Goal: Transaction & Acquisition: Obtain resource

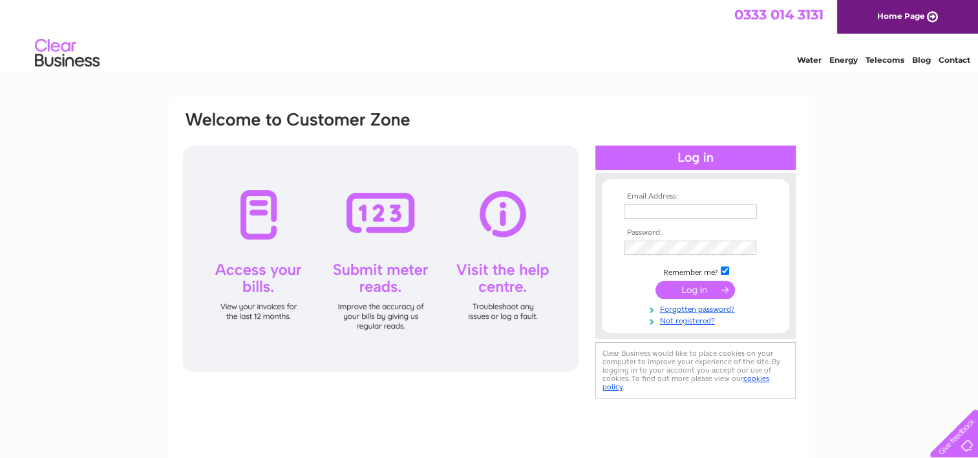
type input "Ronnie@tayloreng.co.uk"
click at [692, 290] on input "submit" at bounding box center [694, 289] width 79 height 18
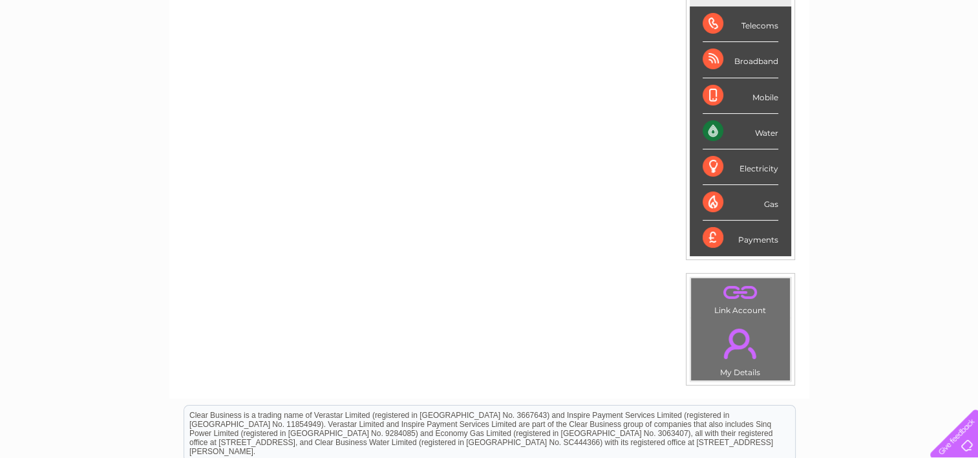
scroll to position [114, 0]
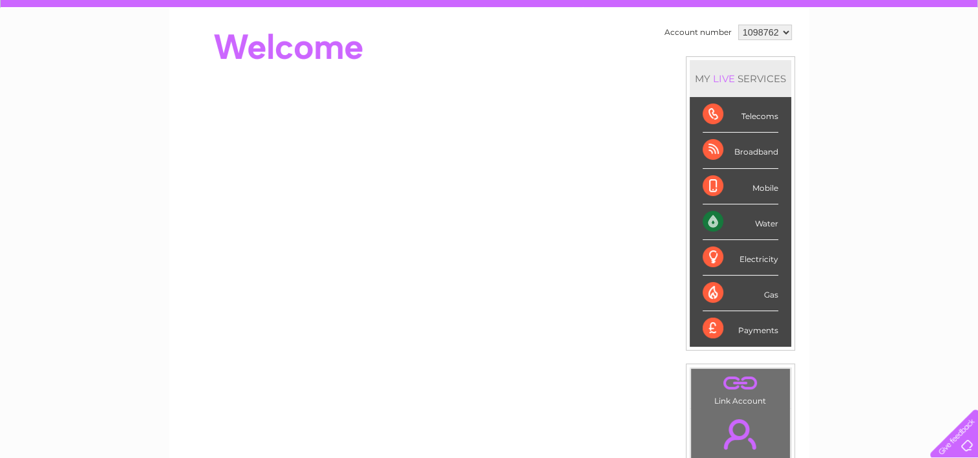
click at [724, 248] on div "Electricity" at bounding box center [740, 258] width 76 height 36
click at [711, 258] on div "Electricity" at bounding box center [740, 258] width 76 height 36
click at [716, 258] on div "Electricity" at bounding box center [740, 258] width 76 height 36
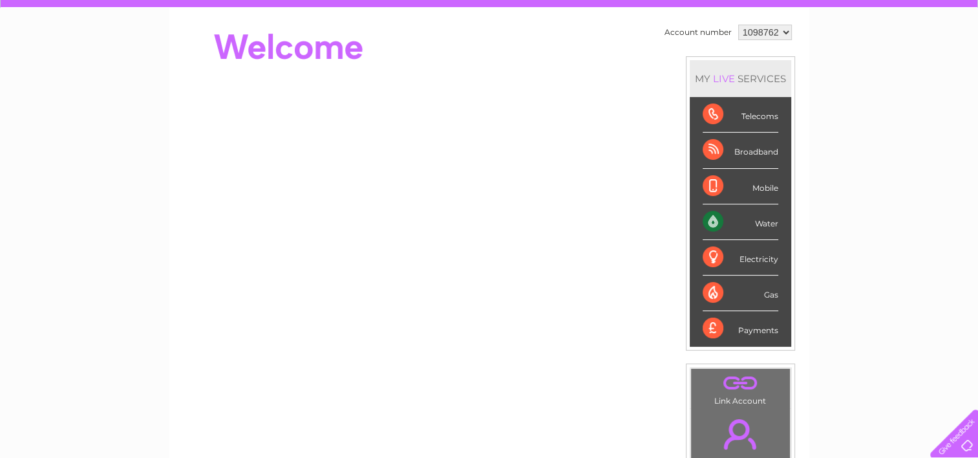
click at [712, 259] on div "Electricity" at bounding box center [740, 258] width 76 height 36
drag, startPoint x: 712, startPoint y: 259, endPoint x: 709, endPoint y: 319, distance: 59.5
click at [709, 319] on div "Payments" at bounding box center [740, 328] width 76 height 35
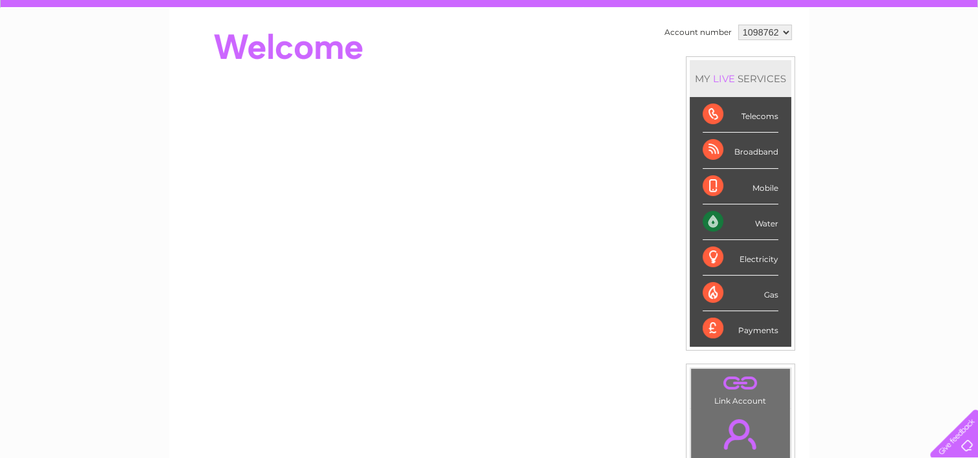
drag, startPoint x: 709, startPoint y: 319, endPoint x: 770, endPoint y: 327, distance: 62.0
click at [770, 327] on div "Payments" at bounding box center [740, 328] width 76 height 35
click at [770, 328] on div "Payments" at bounding box center [740, 328] width 76 height 35
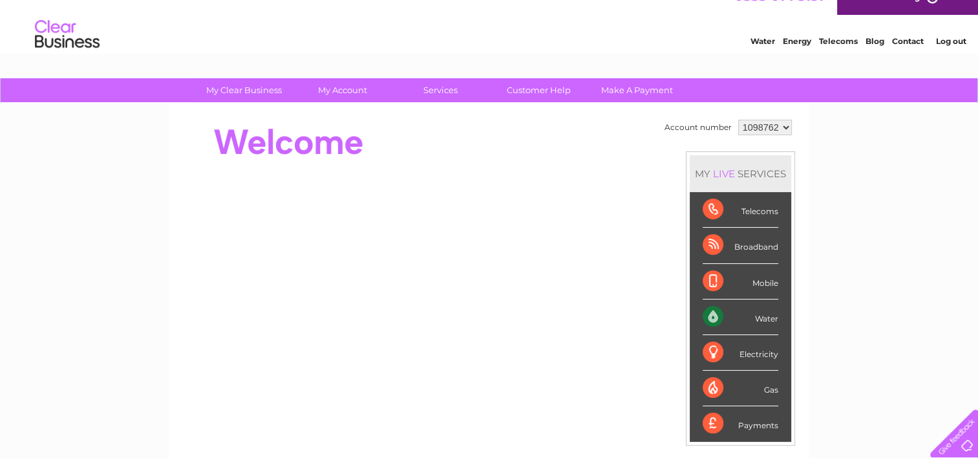
scroll to position [0, 0]
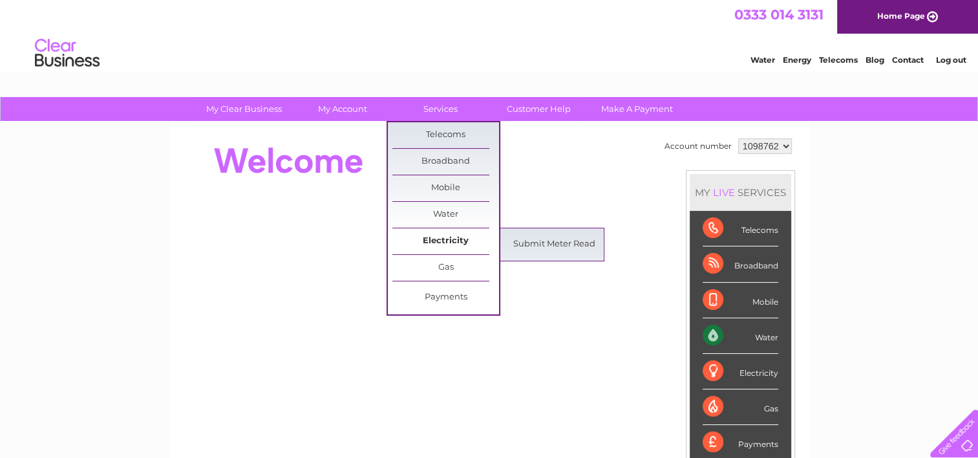
click at [438, 238] on link "Electricity" at bounding box center [445, 241] width 107 height 26
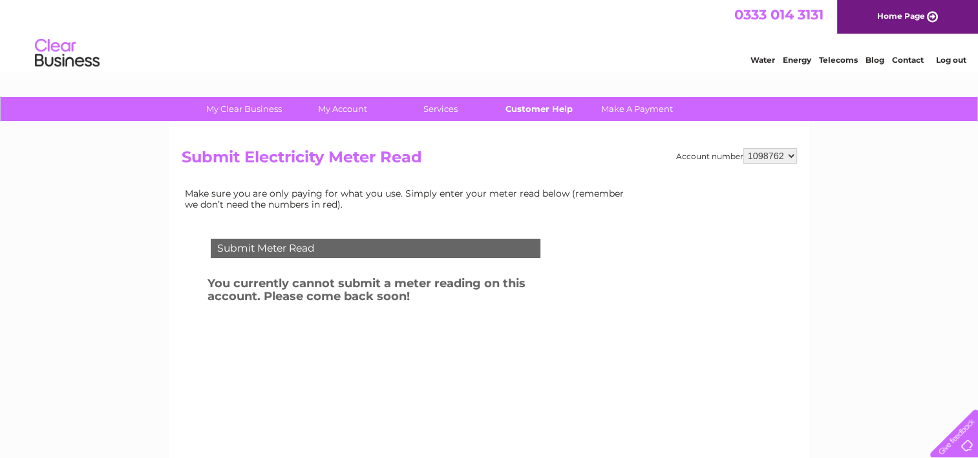
click at [538, 109] on link "Customer Help" at bounding box center [538, 109] width 107 height 24
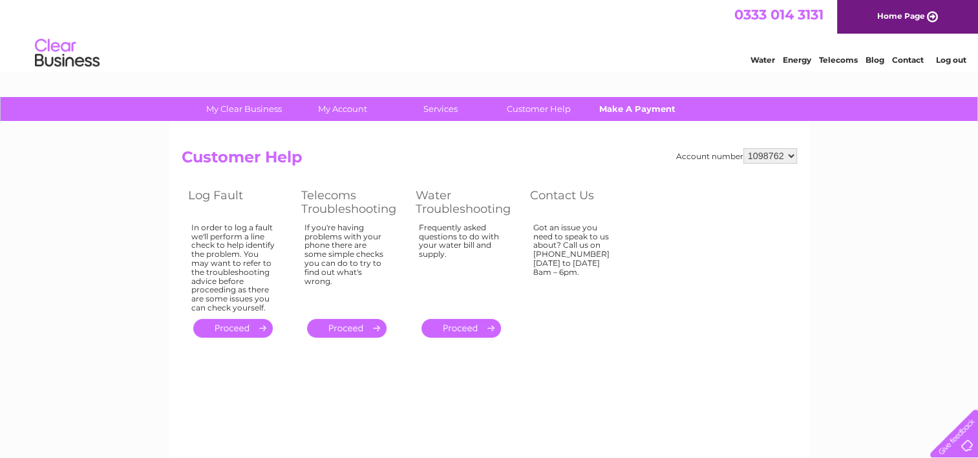
click at [633, 108] on link "Make A Payment" at bounding box center [637, 109] width 107 height 24
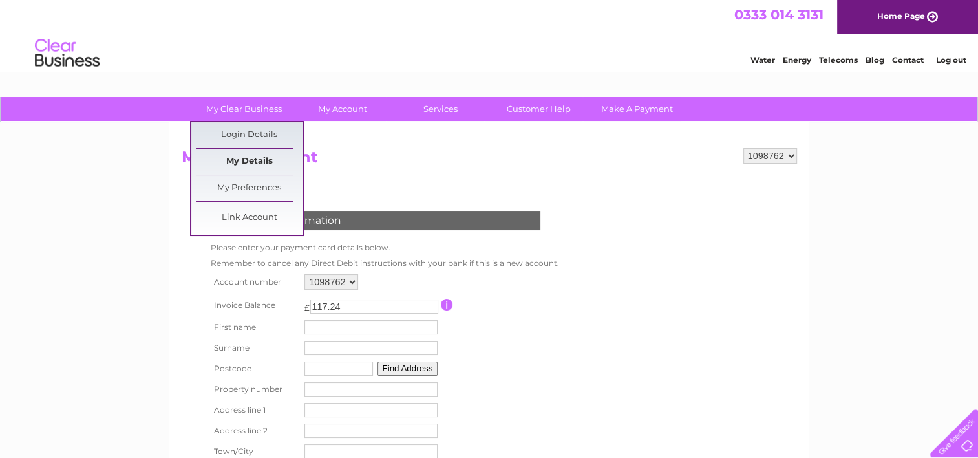
click at [255, 157] on link "My Details" at bounding box center [249, 162] width 107 height 26
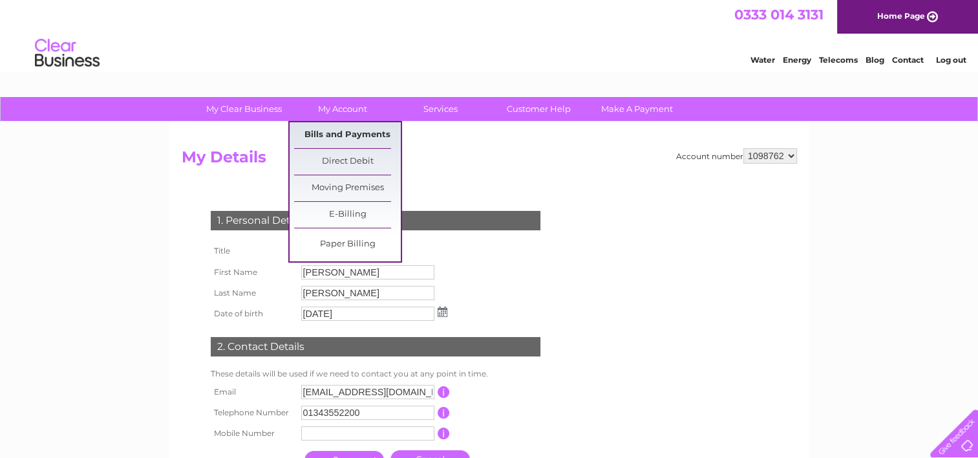
click at [345, 132] on link "Bills and Payments" at bounding box center [347, 135] width 107 height 26
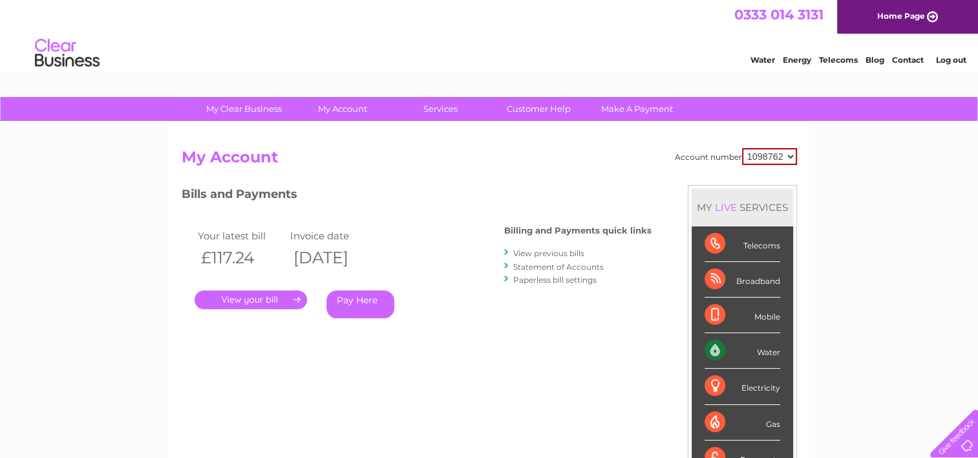
click at [256, 299] on link "." at bounding box center [251, 299] width 112 height 19
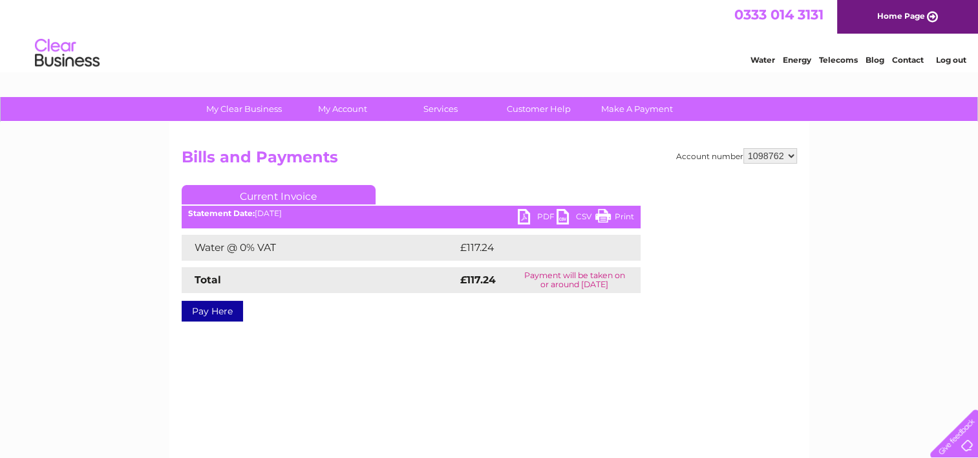
click at [542, 212] on link "PDF" at bounding box center [537, 218] width 39 height 19
click at [520, 217] on link "PDF" at bounding box center [537, 218] width 39 height 19
